Goal: Feedback & Contribution: Submit feedback/report problem

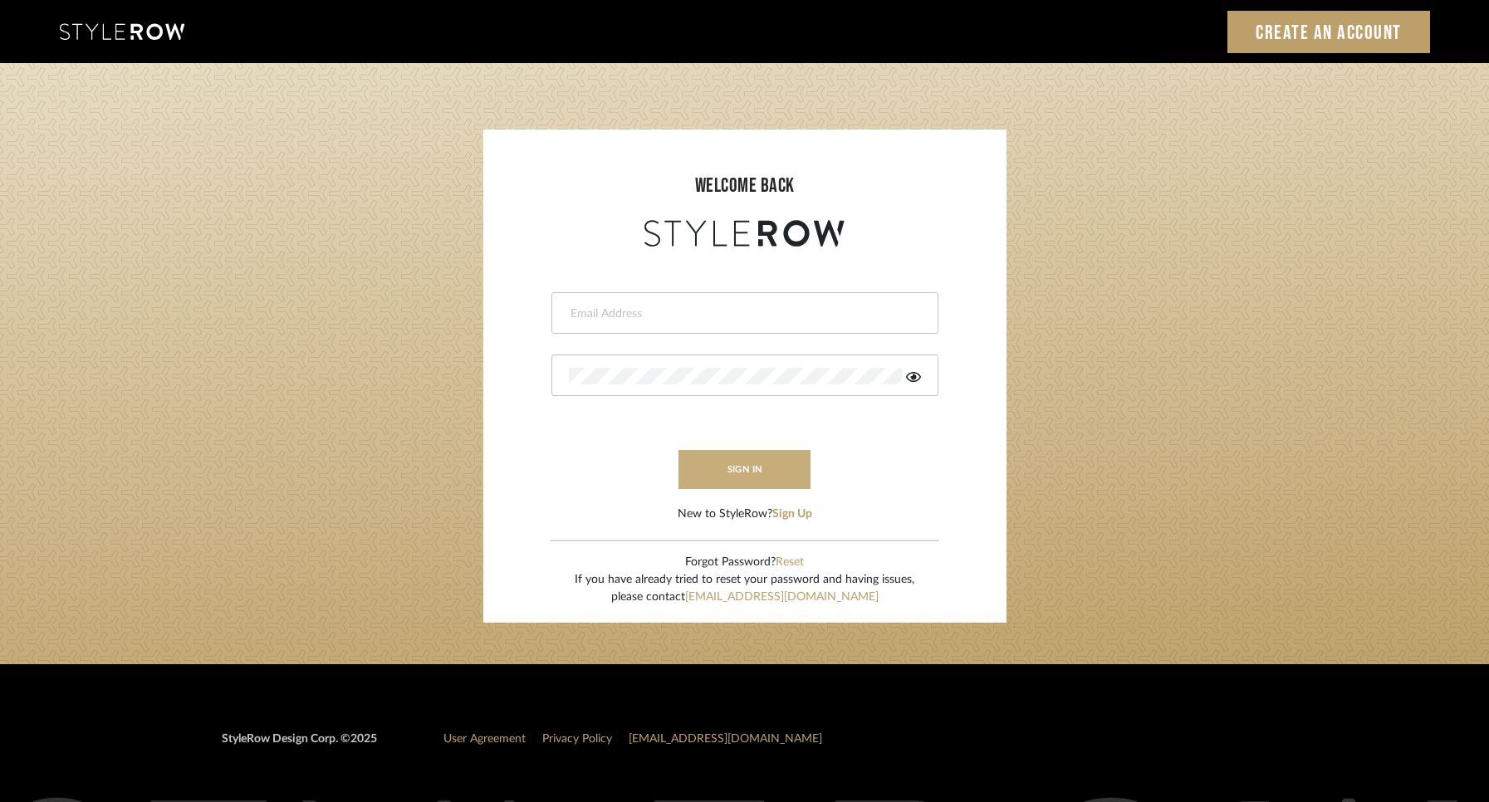
type input "[PERSON_NAME][EMAIL_ADDRESS][DOMAIN_NAME]"
click at [780, 458] on button "sign in" at bounding box center [744, 469] width 133 height 39
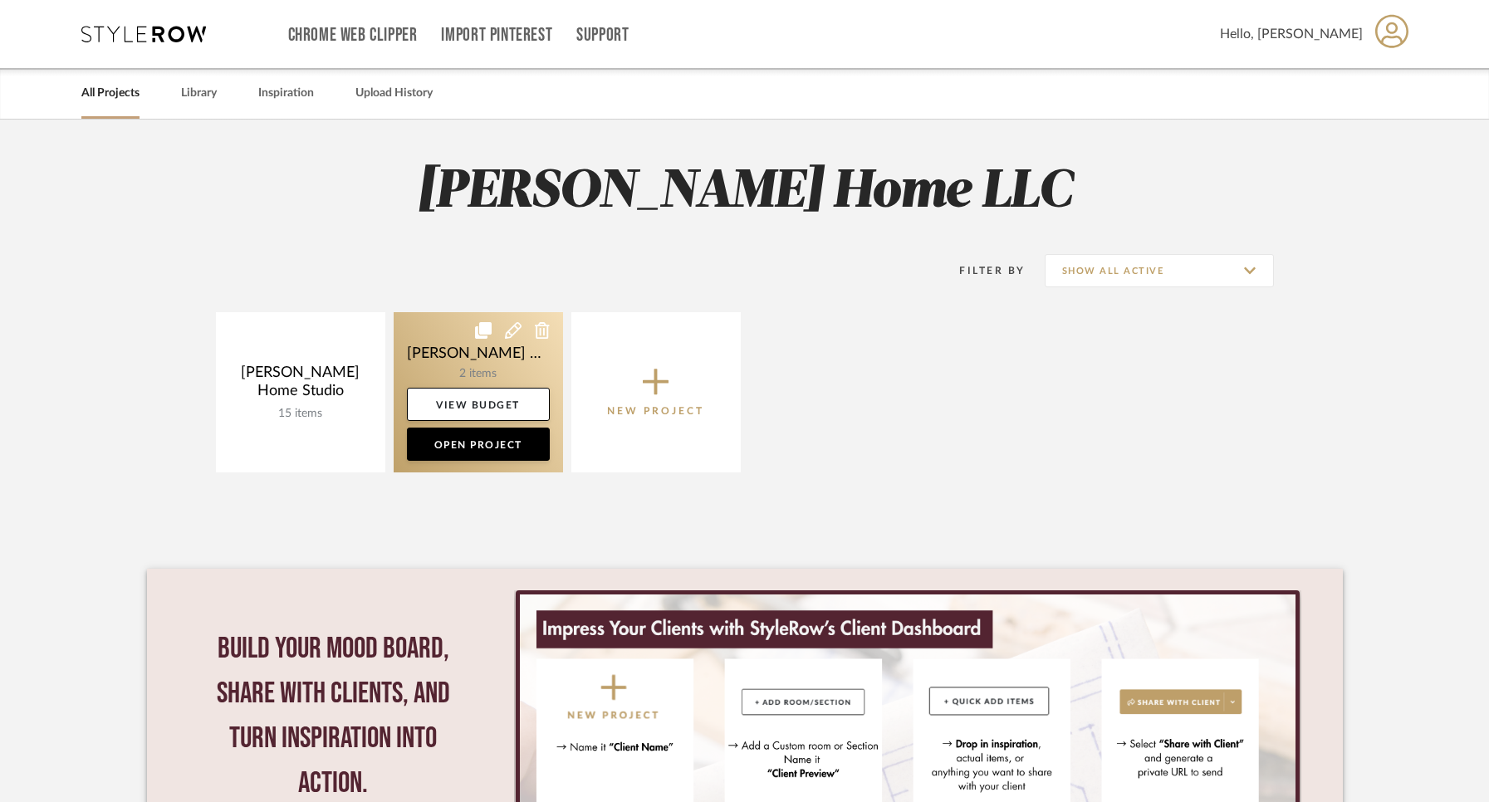
click at [538, 328] on icon at bounding box center [542, 330] width 15 height 17
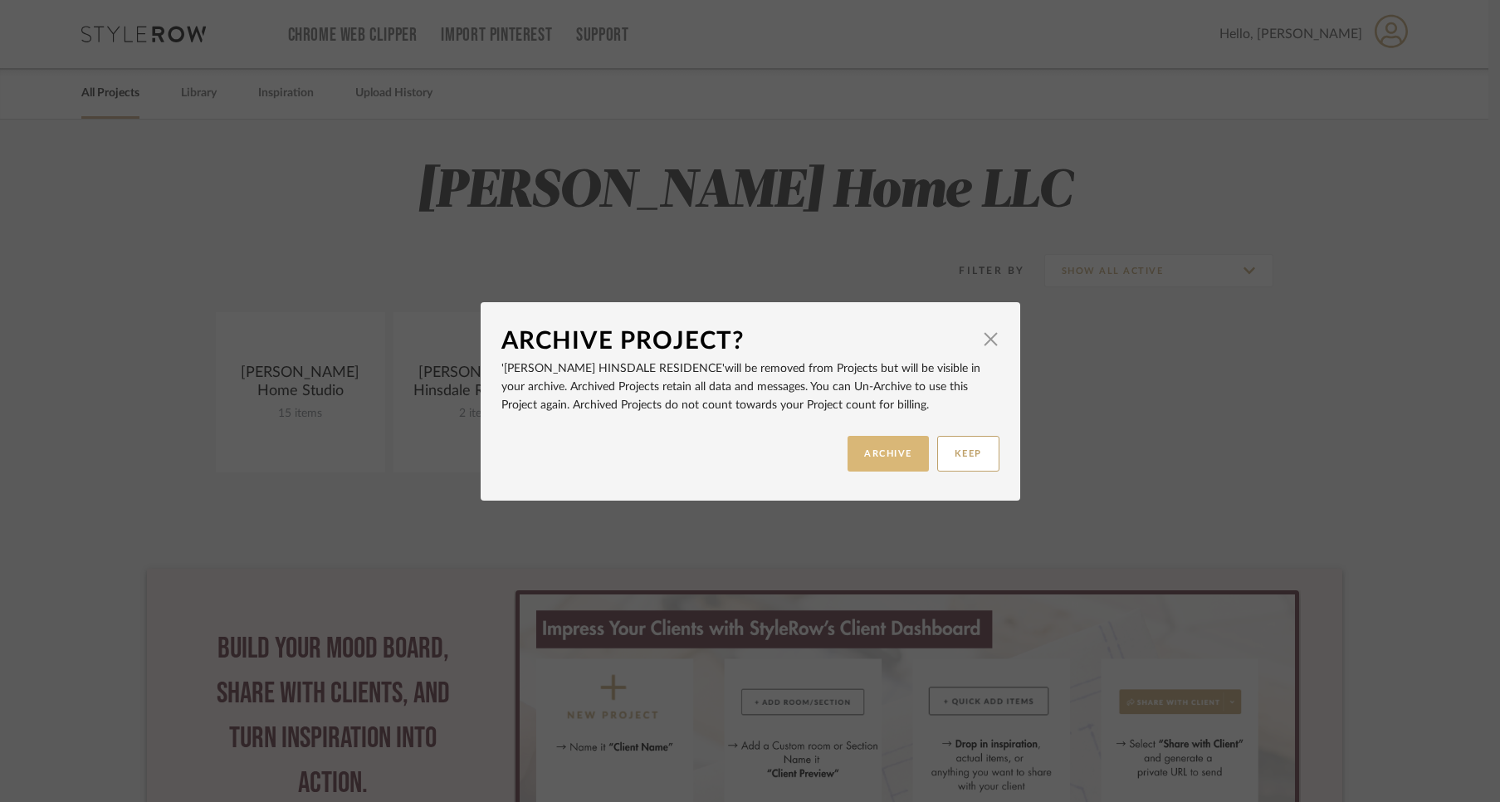
click at [895, 453] on button "ARCHIVE" at bounding box center [888, 454] width 81 height 36
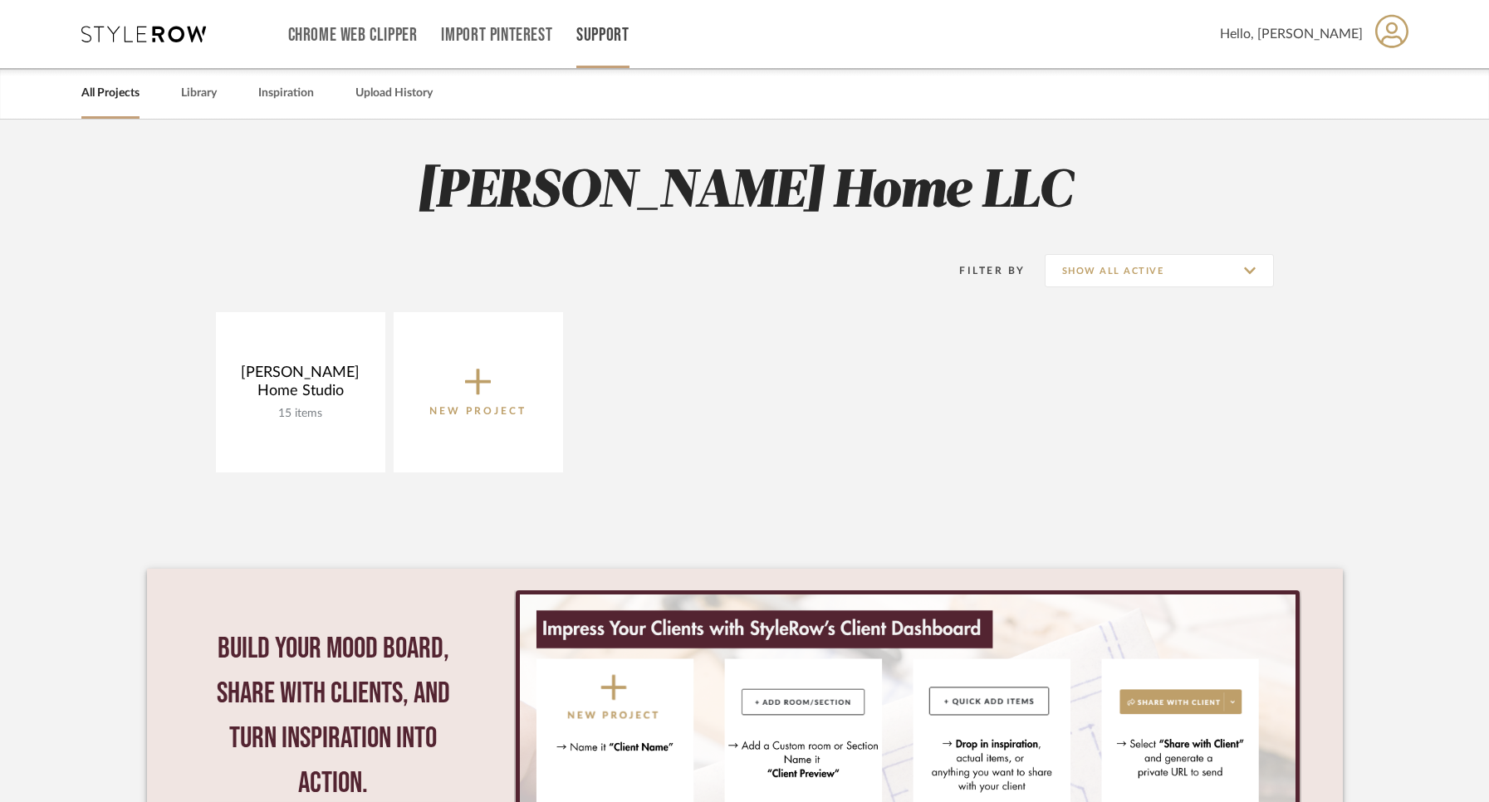
click at [611, 37] on link "Support" at bounding box center [602, 35] width 52 height 14
click at [631, 188] on span "Contact Us" at bounding box center [638, 188] width 95 height 14
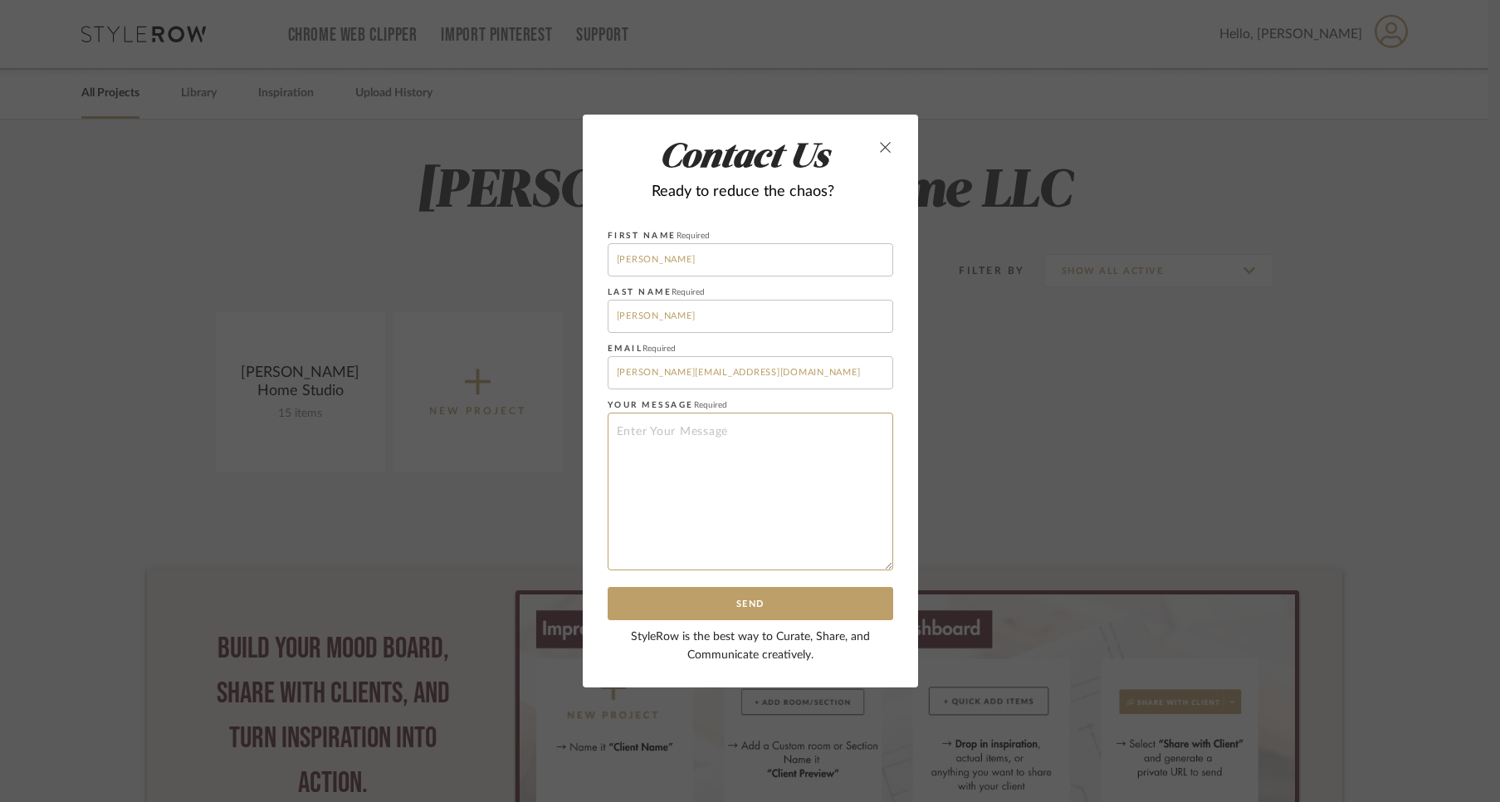
click at [679, 437] on textarea at bounding box center [751, 492] width 286 height 158
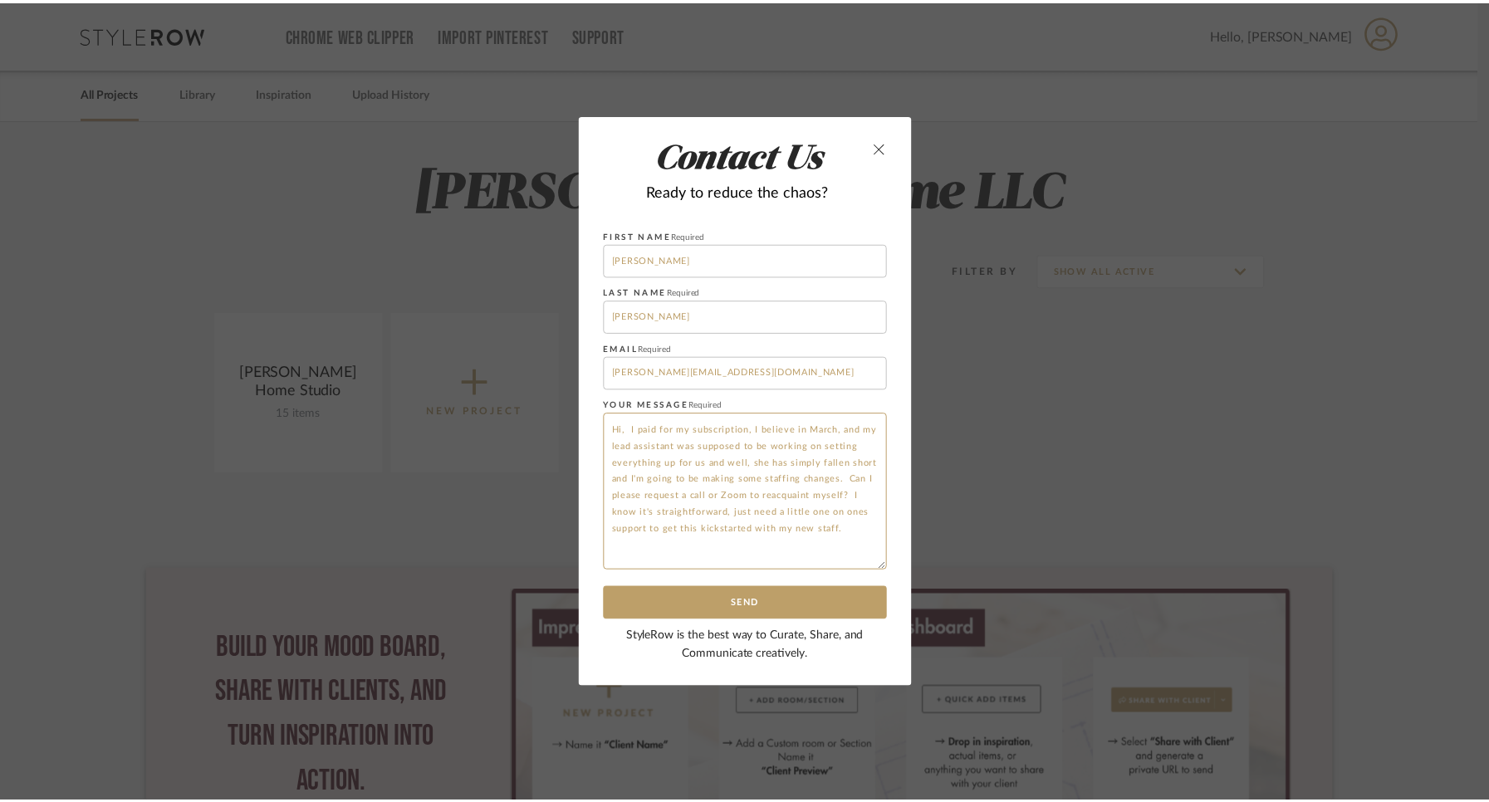
scroll to position [16, 0]
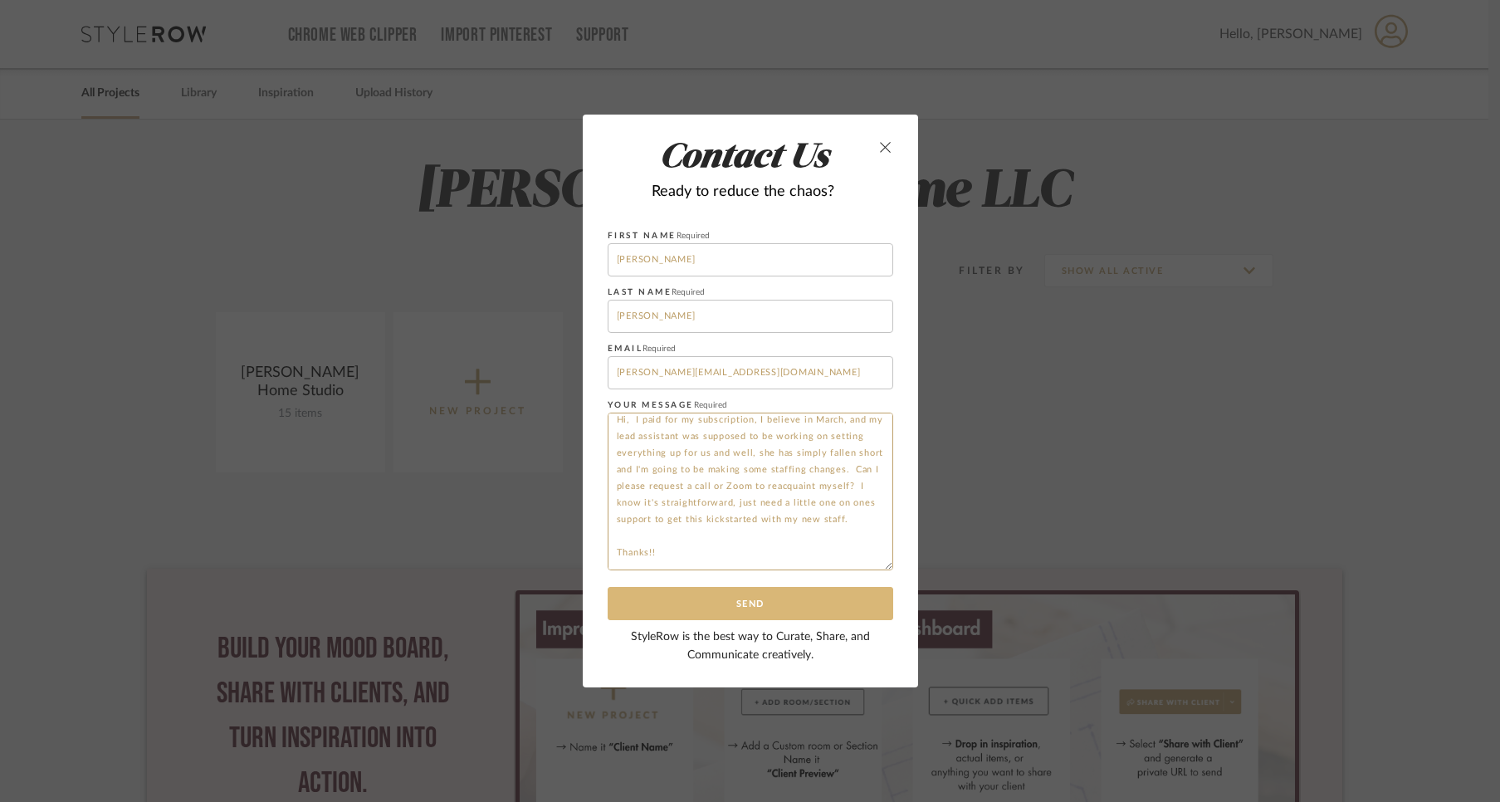
type textarea "Hi, I paid for my subscription, I believe in March, and my lead assistant was s…"
click at [721, 598] on button "Send" at bounding box center [751, 604] width 286 height 34
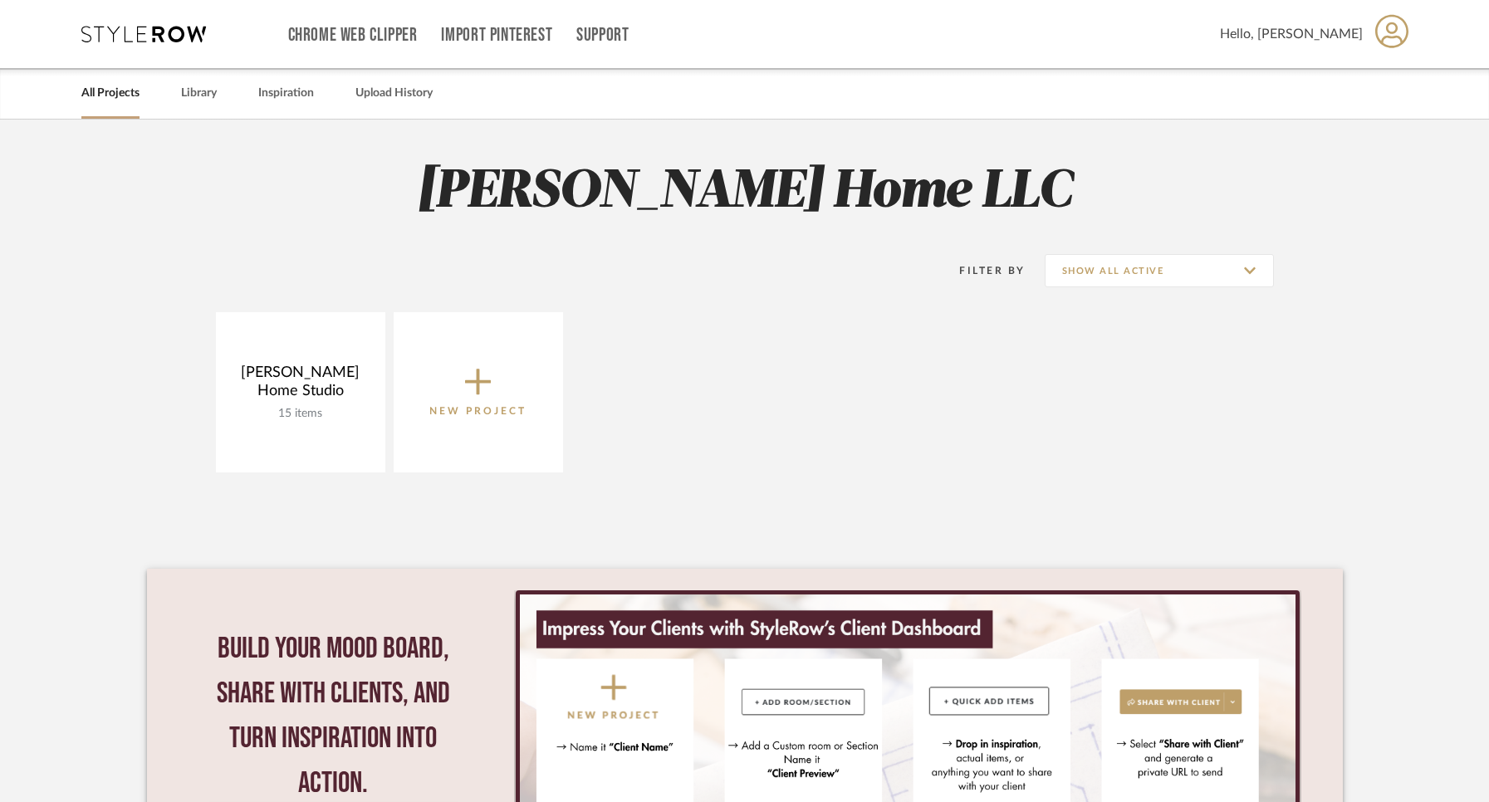
click at [816, 299] on div "Filter By Show All Active" at bounding box center [745, 271] width 1058 height 82
click at [105, 100] on link "All Projects" at bounding box center [110, 93] width 58 height 22
